Goal: Transaction & Acquisition: Purchase product/service

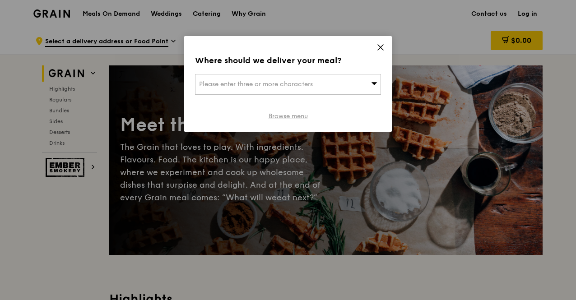
click at [288, 117] on link "Browse menu" at bounding box center [288, 116] width 39 height 9
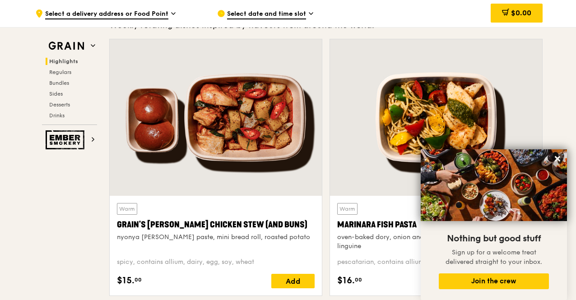
scroll to position [302, 0]
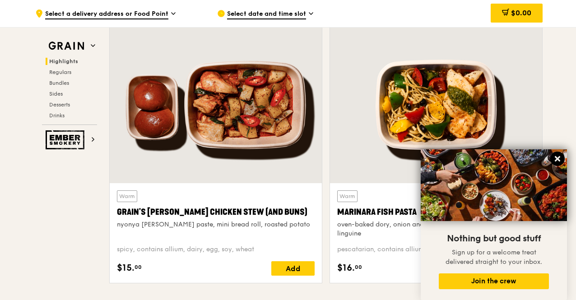
click at [555, 157] on icon at bounding box center [557, 158] width 5 height 5
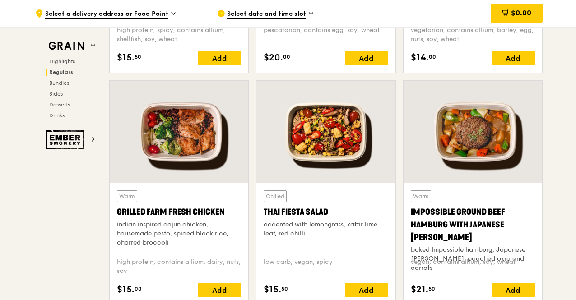
scroll to position [994, 0]
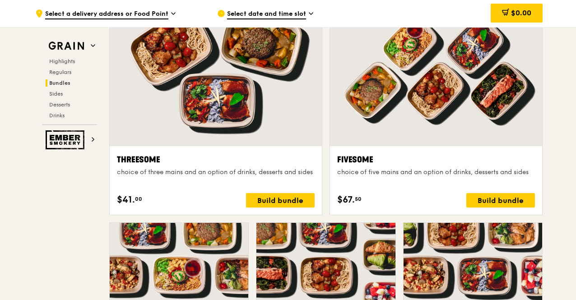
scroll to position [1612, 0]
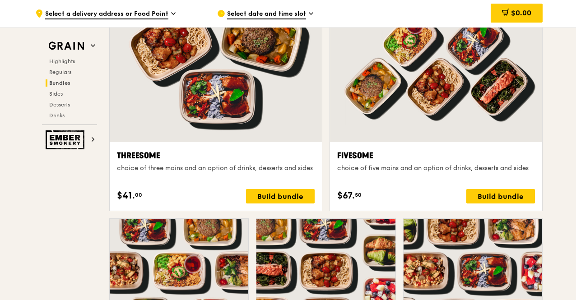
drag, startPoint x: 573, startPoint y: 128, endPoint x: 571, endPoint y: 137, distance: 9.1
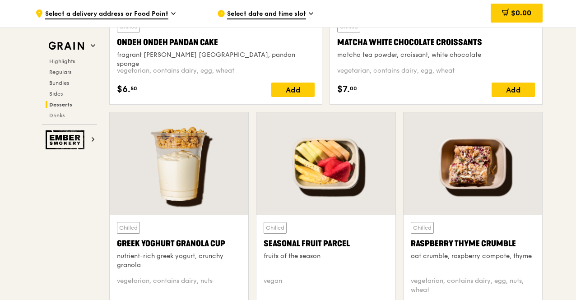
scroll to position [2838, 0]
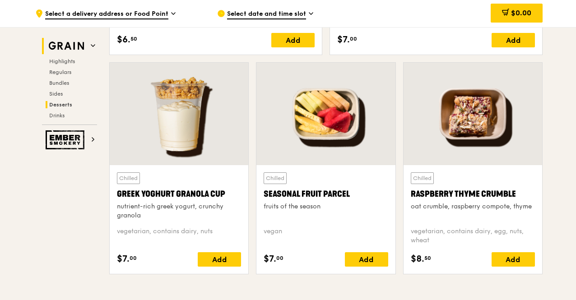
click at [70, 44] on img at bounding box center [67, 46] width 42 height 16
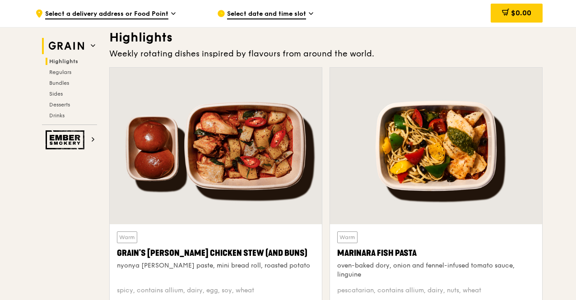
scroll to position [255, 0]
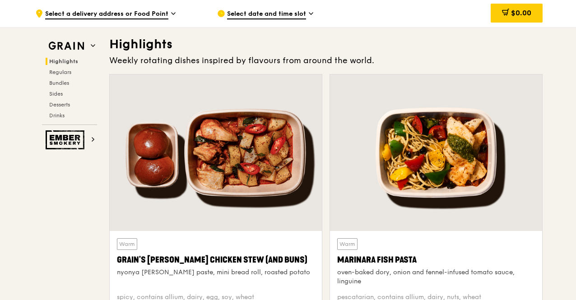
click at [92, 14] on span "Select a delivery address or Food Point" at bounding box center [106, 14] width 123 height 10
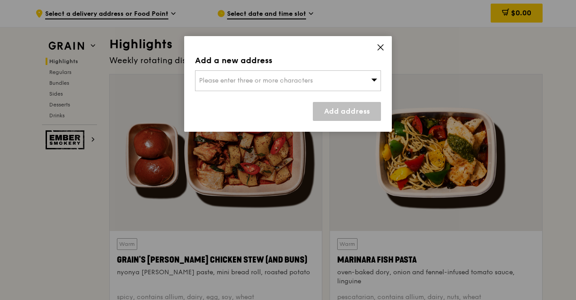
click at [375, 46] on div "Add a new address Please enter three or more characters Add address" at bounding box center [288, 84] width 208 height 96
click at [380, 50] on icon at bounding box center [380, 47] width 8 height 8
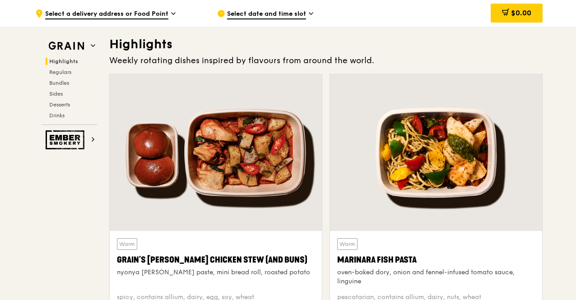
drag, startPoint x: 575, startPoint y: 26, endPoint x: 572, endPoint y: 37, distance: 12.3
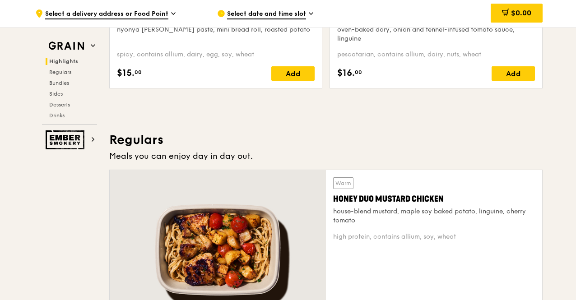
scroll to position [0, 0]
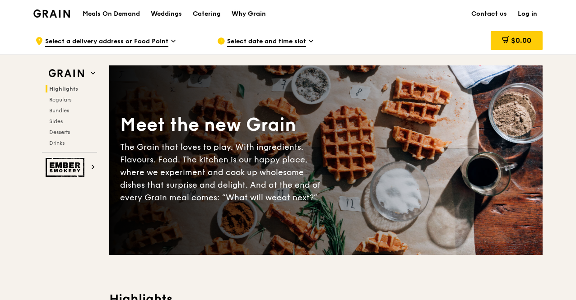
click at [262, 13] on div "Why Grain" at bounding box center [249, 13] width 34 height 27
